Goal: Transaction & Acquisition: Purchase product/service

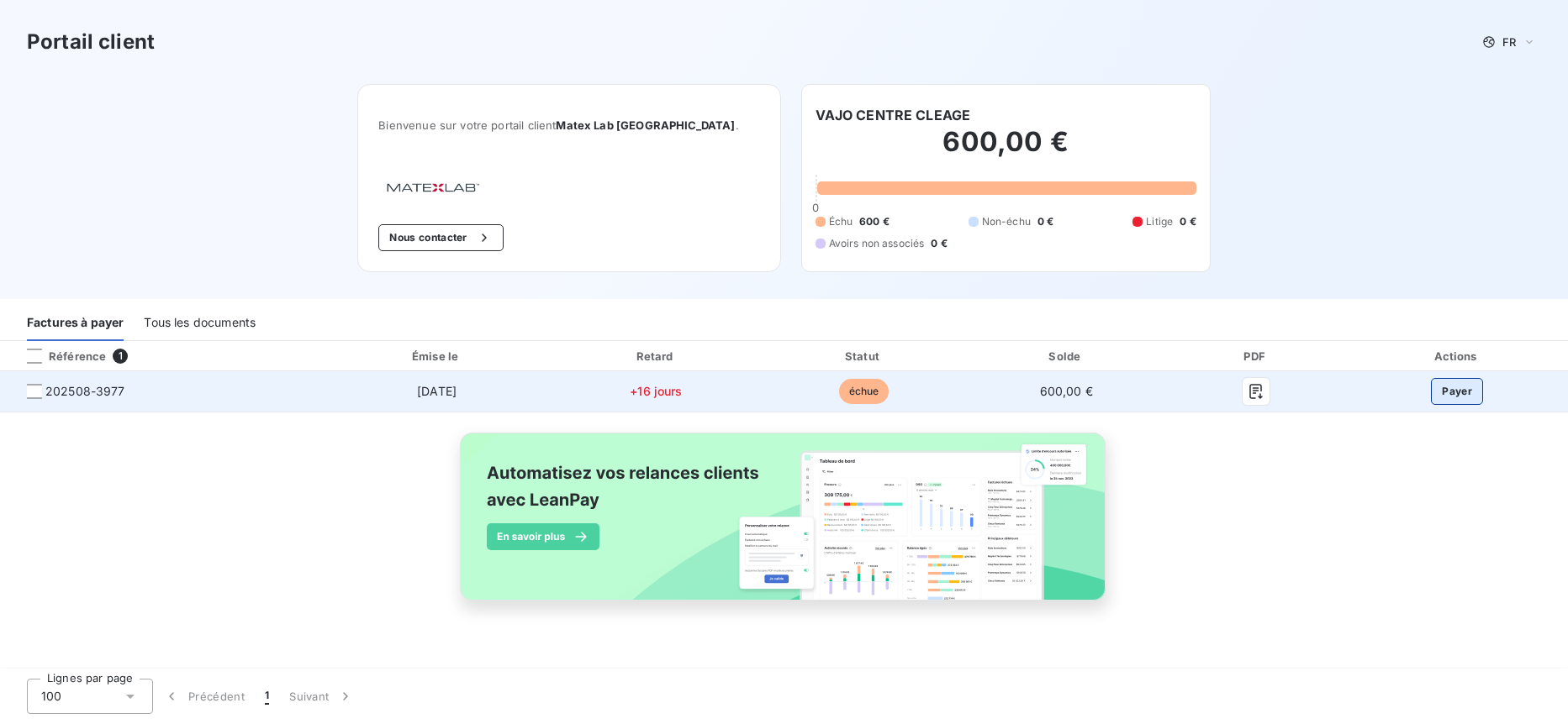
click at [1454, 385] on button "Payer" at bounding box center [1456, 392] width 52 height 27
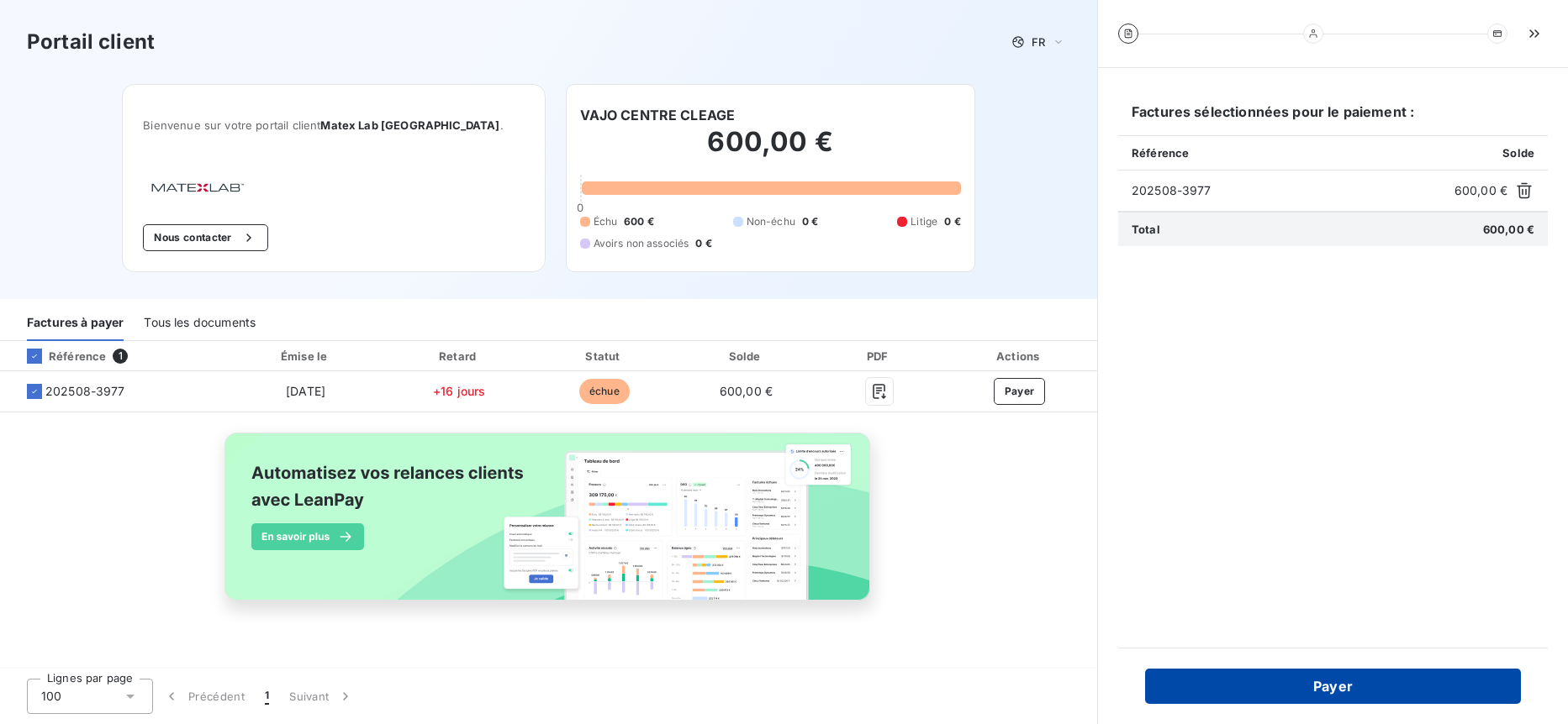
click at [1438, 688] on button "Payer" at bounding box center [1333, 685] width 376 height 35
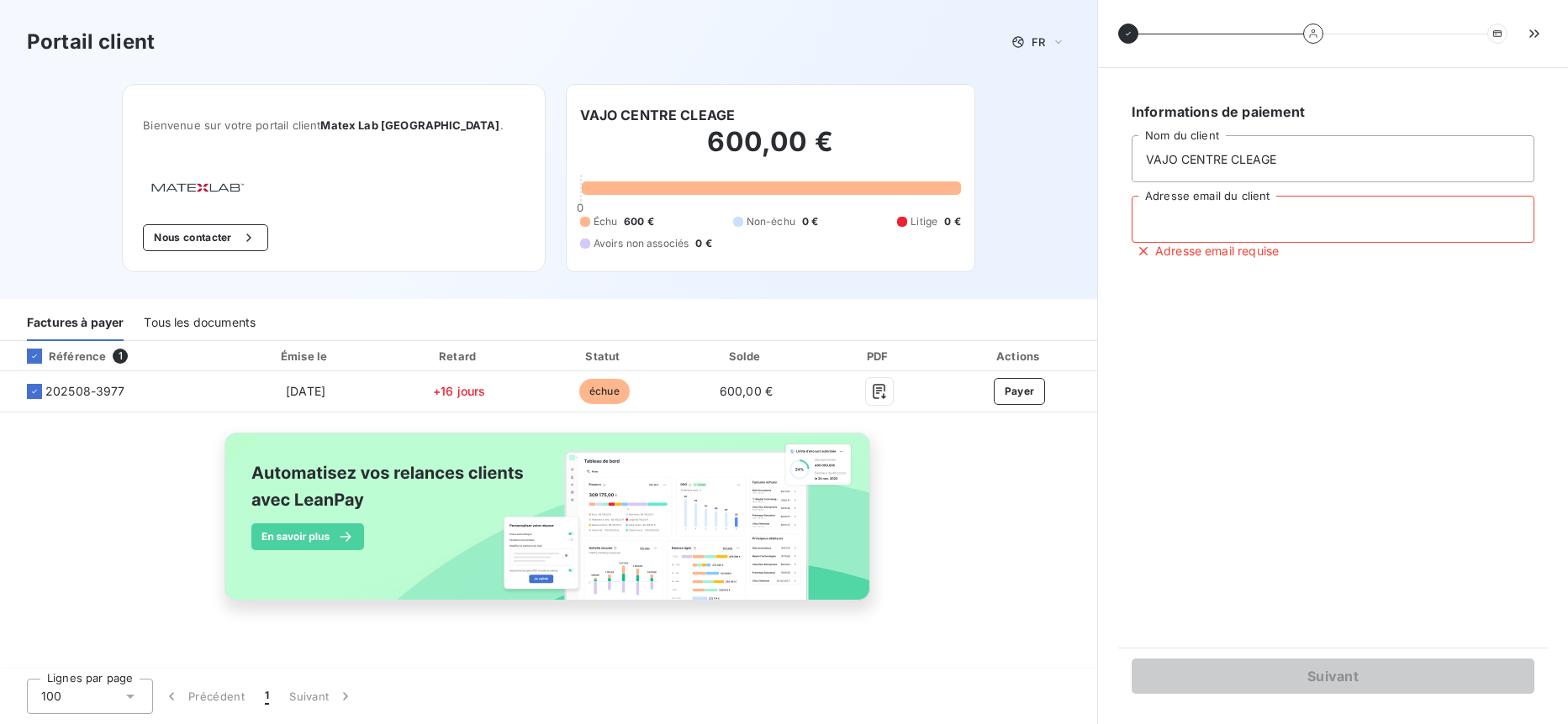
click at [1171, 223] on input "Adresse email du client" at bounding box center [1333, 219] width 403 height 47
type input "C"
click at [1244, 225] on input "Adresse email du client" at bounding box center [1333, 219] width 403 height 47
click at [1185, 216] on input "centre;[EMAIL_ADDRESS];fr" at bounding box center [1333, 219] width 403 height 47
click at [1276, 219] on input "[EMAIL_ADDRESS];fr" at bounding box center [1333, 219] width 403 height 47
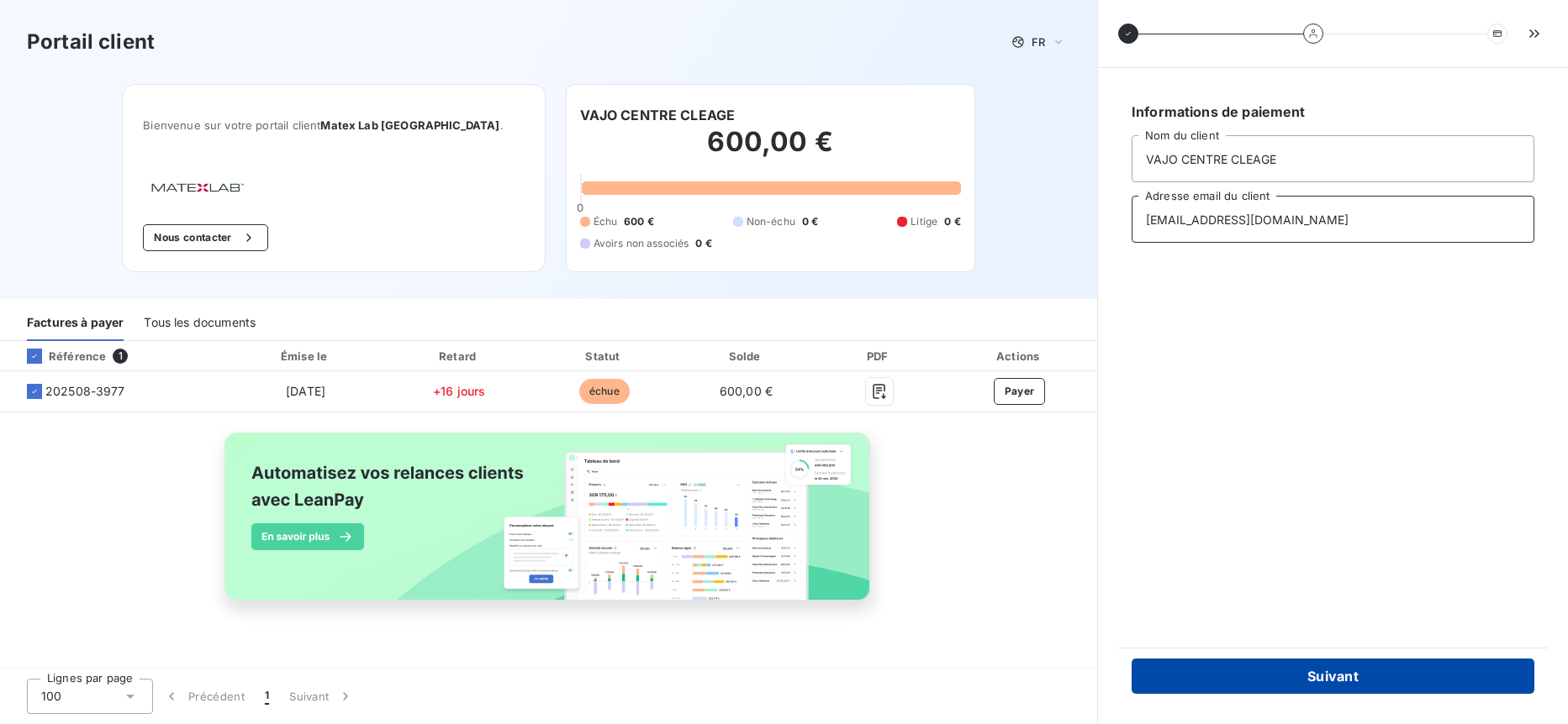
type input "[EMAIL_ADDRESS][DOMAIN_NAME]"
click at [1340, 671] on button "Suivant" at bounding box center [1333, 676] width 403 height 35
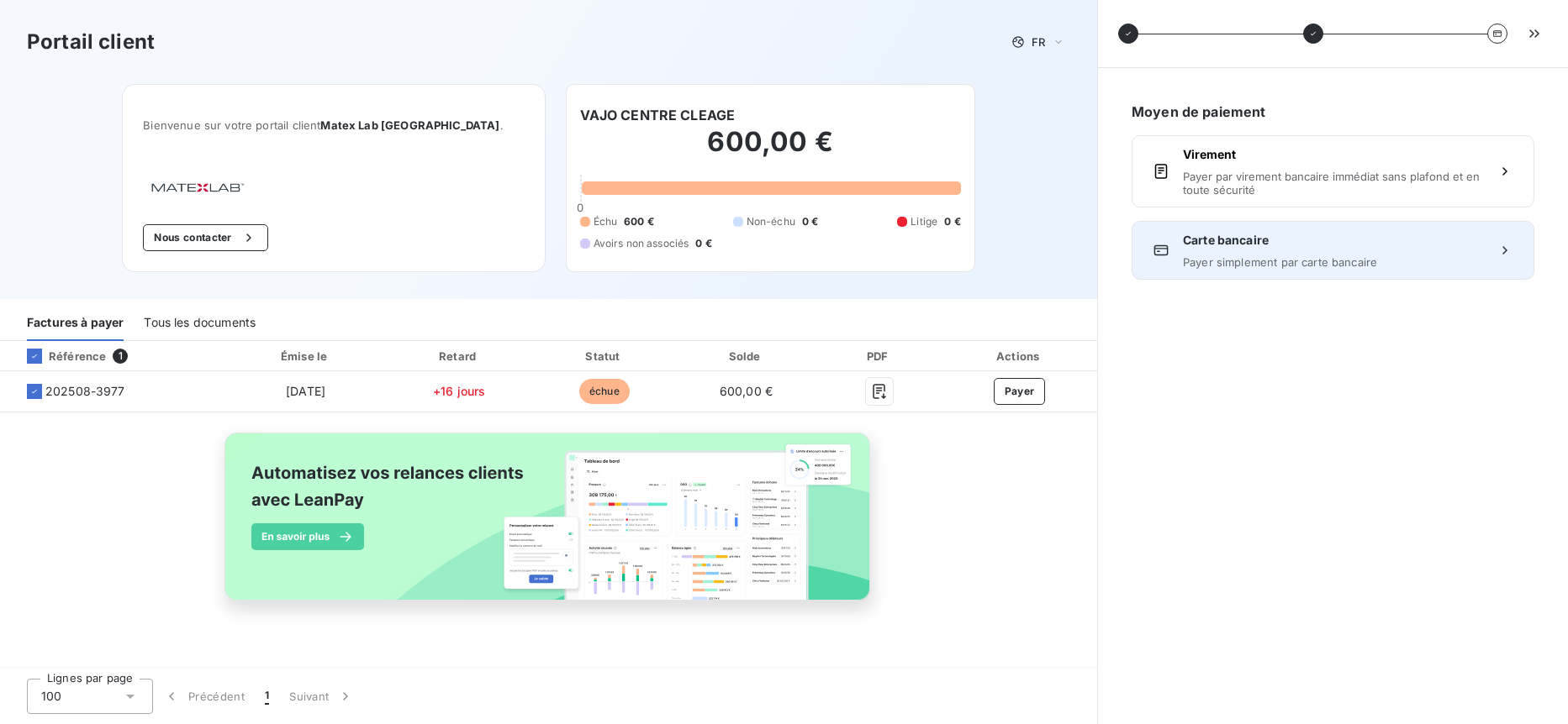
click at [1318, 238] on span "Carte bancaire" at bounding box center [1333, 240] width 300 height 17
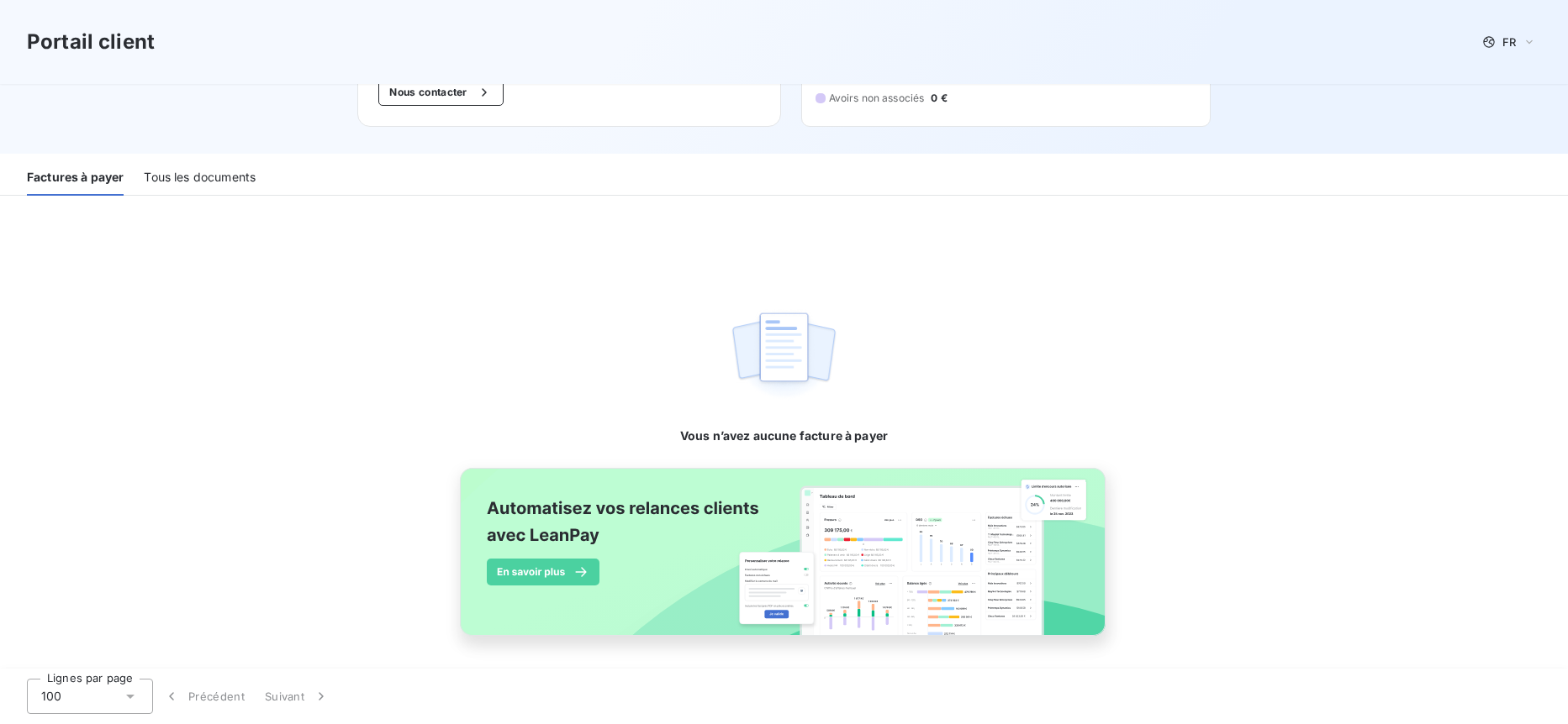
scroll to position [150, 0]
